Goal: Information Seeking & Learning: Learn about a topic

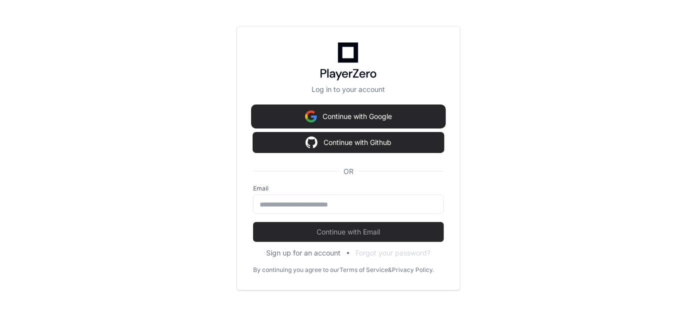
click at [402, 121] on button "Continue with Google" at bounding box center [348, 116] width 191 height 20
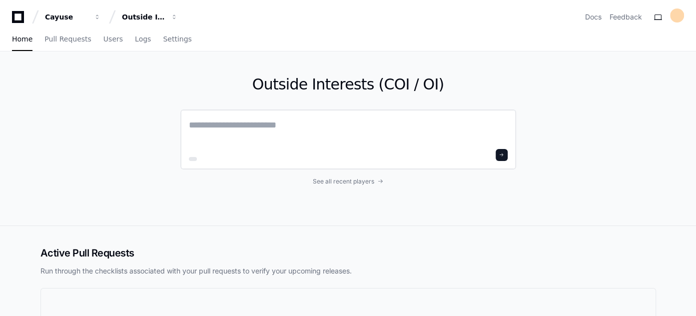
click at [396, 136] on textarea at bounding box center [348, 132] width 319 height 28
drag, startPoint x: 140, startPoint y: 131, endPoint x: 156, endPoint y: 137, distance: 17.1
click at [140, 131] on div "Outside Interests (COI / OI) See all recent players" at bounding box center [347, 138] width 639 height 174
click at [346, 184] on span "See all recent players" at bounding box center [343, 181] width 61 height 8
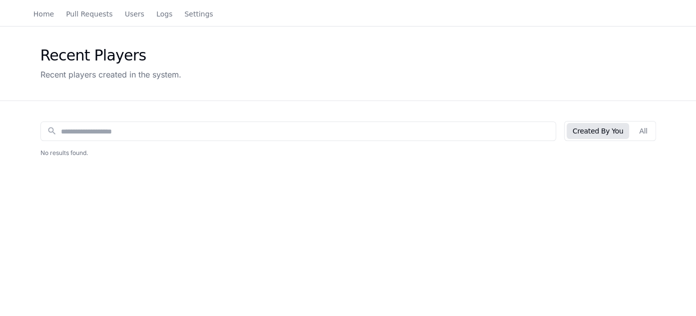
scroll to position [45, 0]
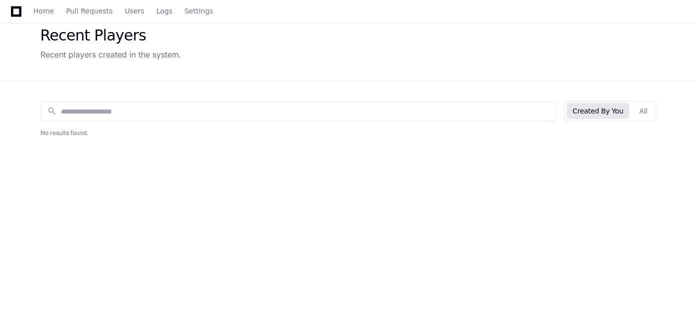
click at [605, 106] on button "Created By You" at bounding box center [598, 111] width 62 height 16
click at [604, 107] on button "Created By You" at bounding box center [598, 111] width 62 height 16
click at [652, 110] on button "All" at bounding box center [643, 111] width 20 height 16
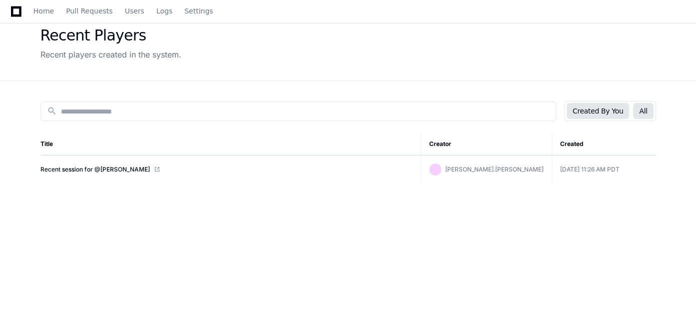
click at [611, 106] on button "Created By You" at bounding box center [598, 111] width 62 height 16
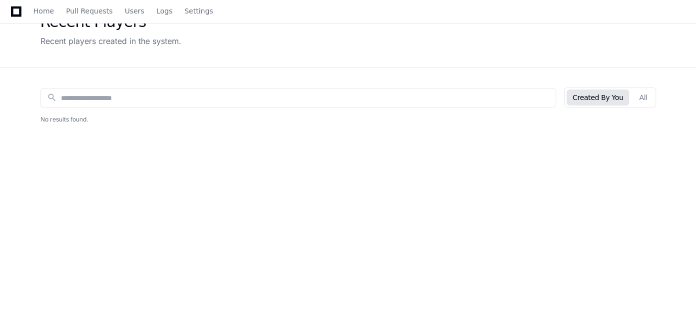
scroll to position [0, 0]
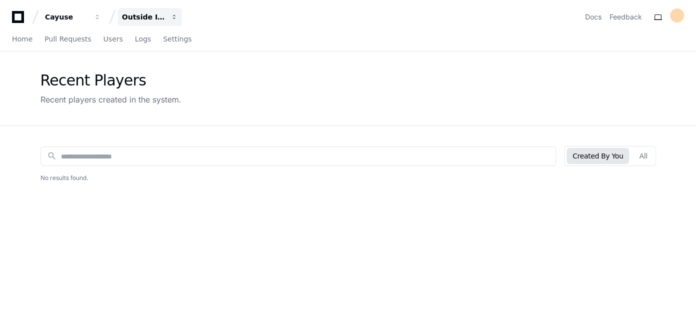
click at [88, 13] on div "Outside Interests (COI / OI)" at bounding box center [66, 17] width 43 height 10
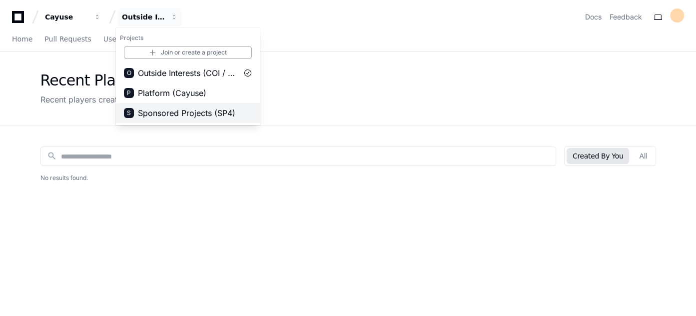
click at [165, 109] on span "Sponsored Projects (SP4)" at bounding box center [186, 113] width 97 height 12
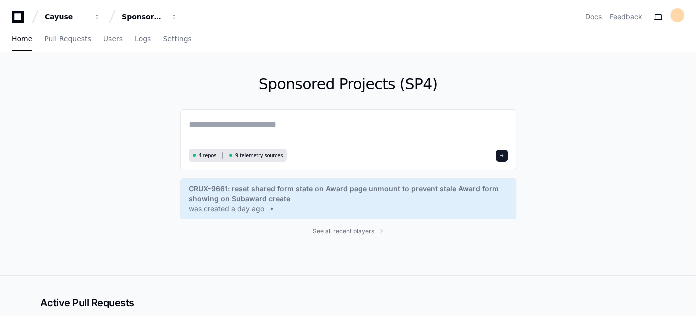
click at [358, 237] on div "Sponsored Projects (SP4) 4 repos 9 telemetry sources CRUX-9661: reset shared fo…" at bounding box center [348, 163] width 336 height 224
click at [361, 232] on span "See all recent players" at bounding box center [343, 231] width 61 height 8
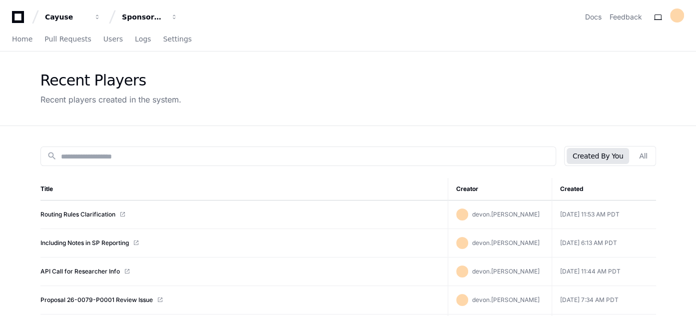
scroll to position [45, 0]
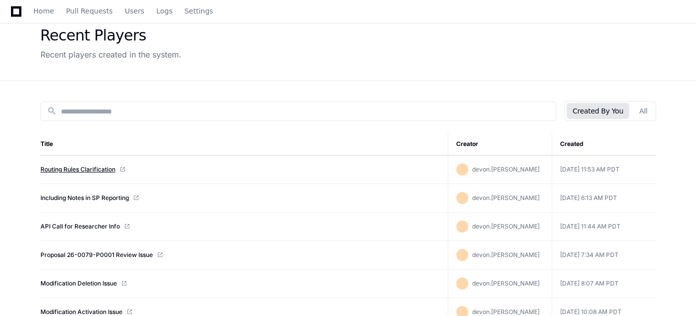
click at [89, 171] on link "Routing Rules Clarification" at bounding box center [77, 169] width 75 height 8
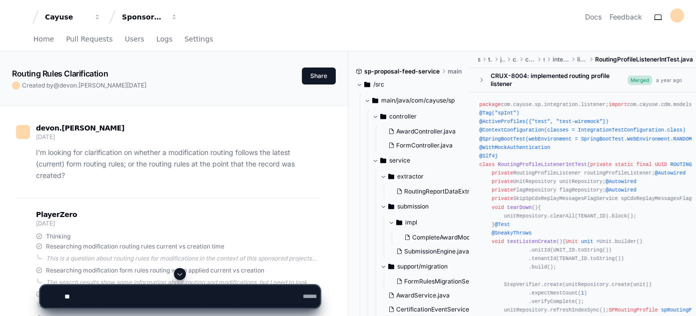
scroll to position [224, 0]
